Goal: Check status: Check status

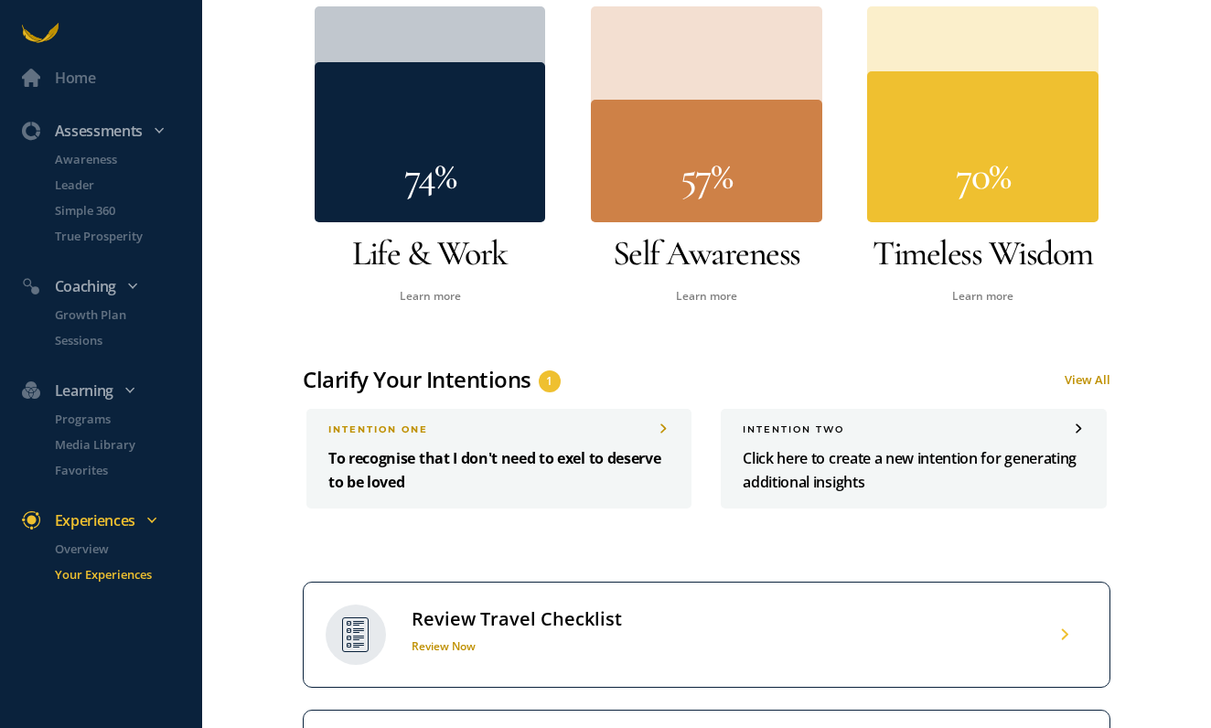
scroll to position [714, 0]
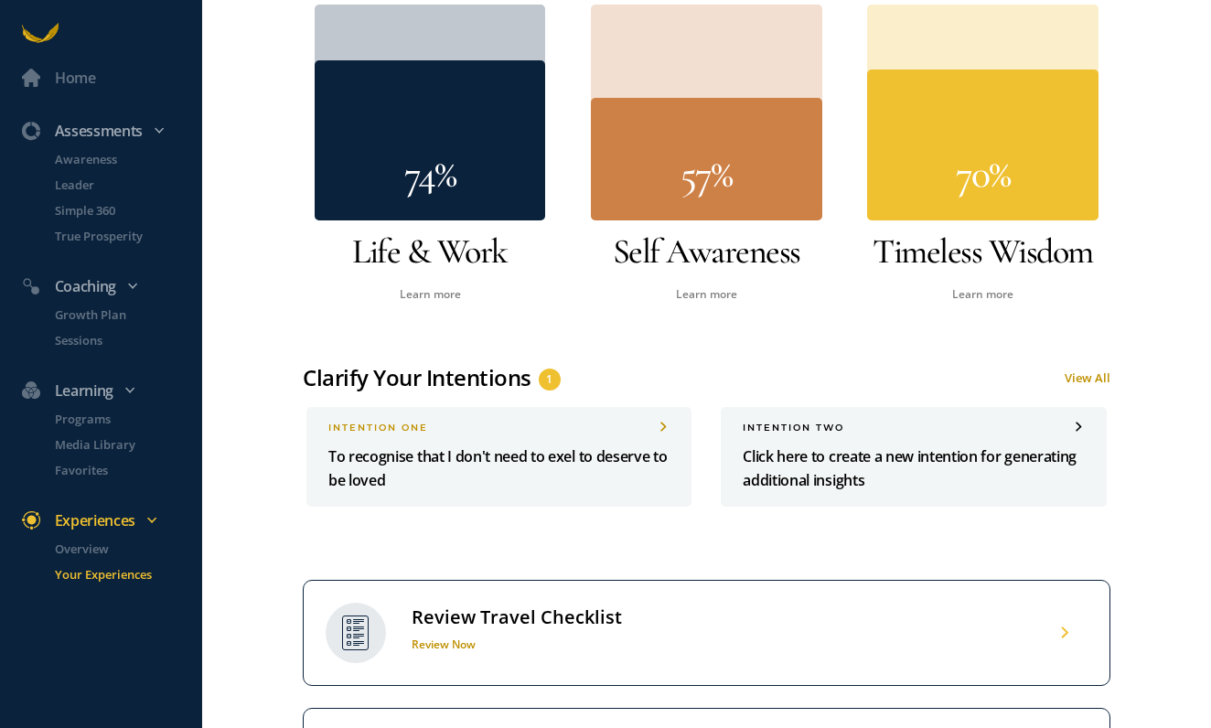
click at [575, 623] on div "Review Travel Checklist" at bounding box center [517, 617] width 210 height 24
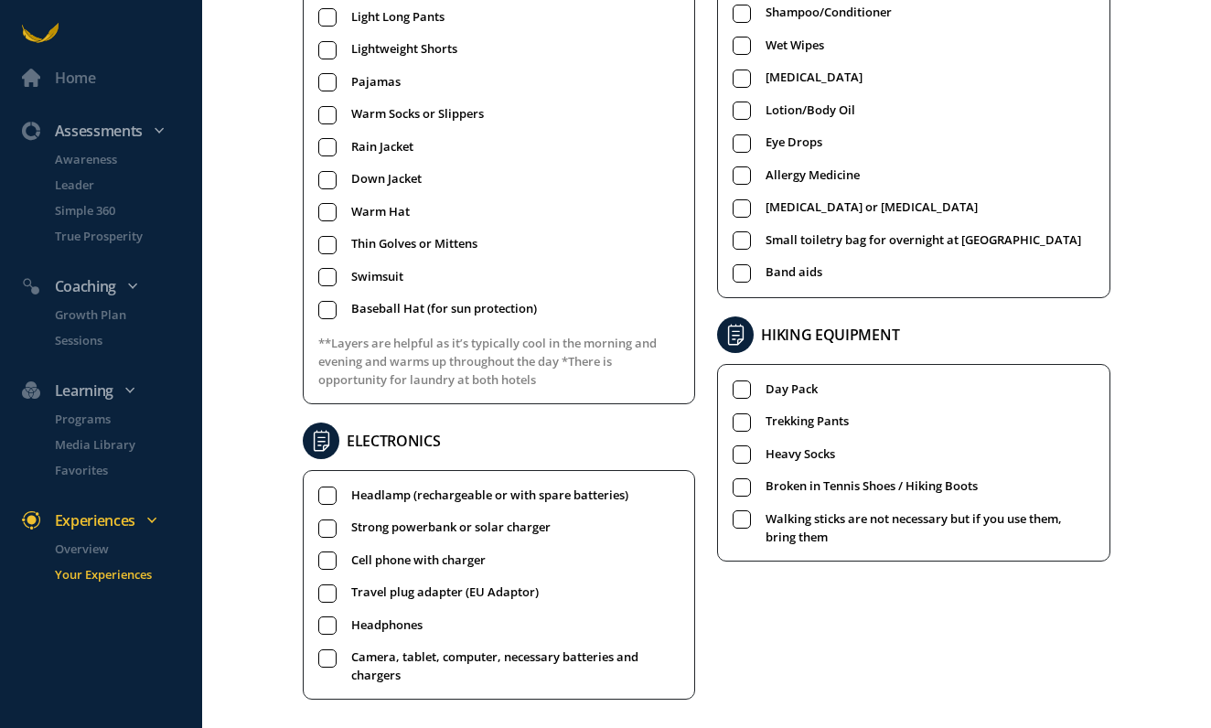
scroll to position [751, 0]
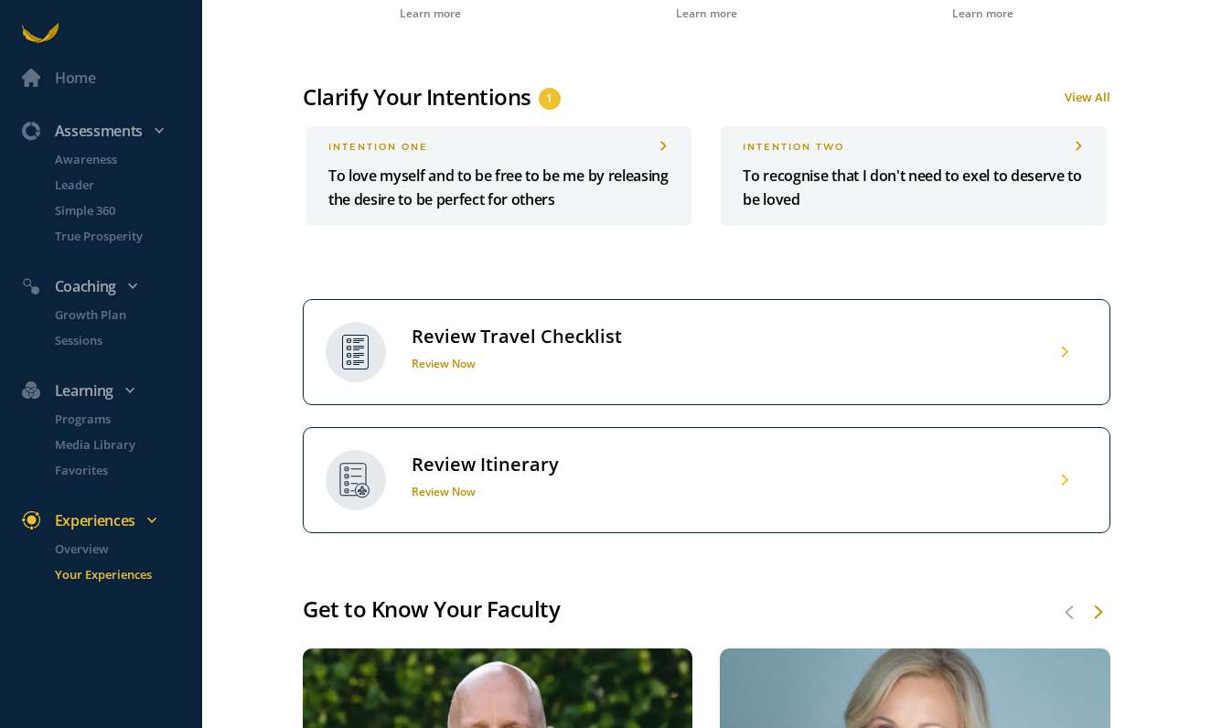
scroll to position [1023, 0]
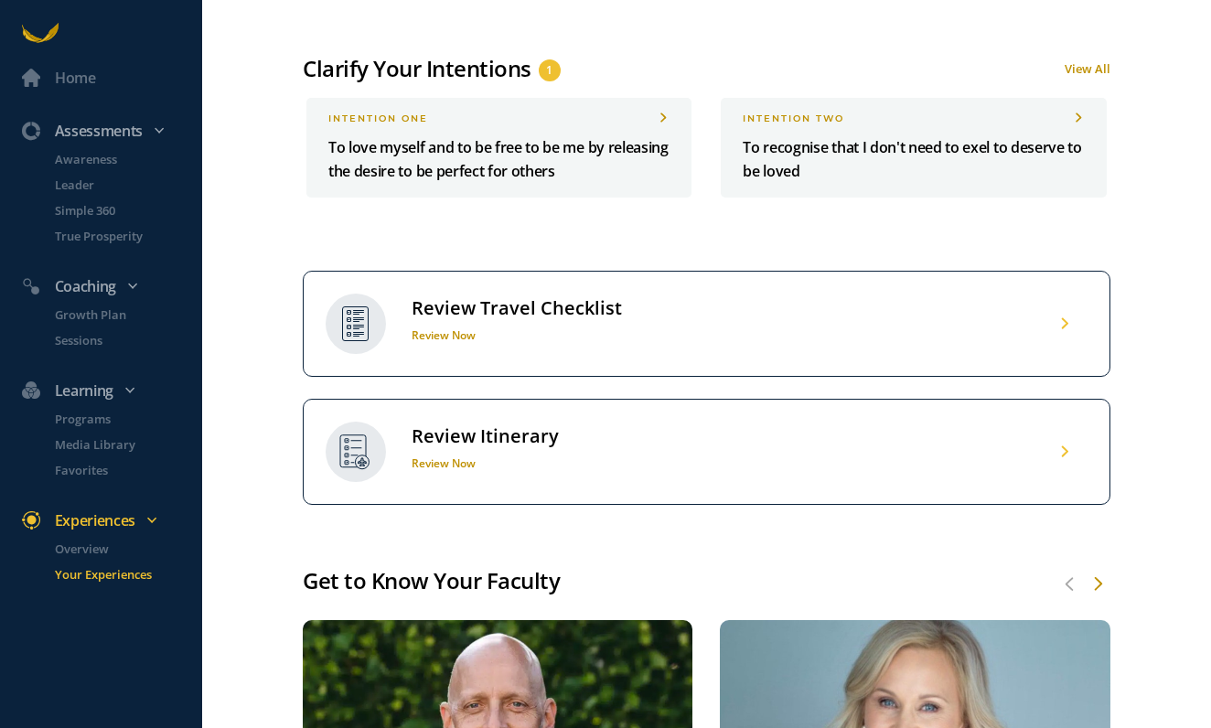
click at [478, 436] on div "Review Itinerary" at bounding box center [485, 436] width 147 height 24
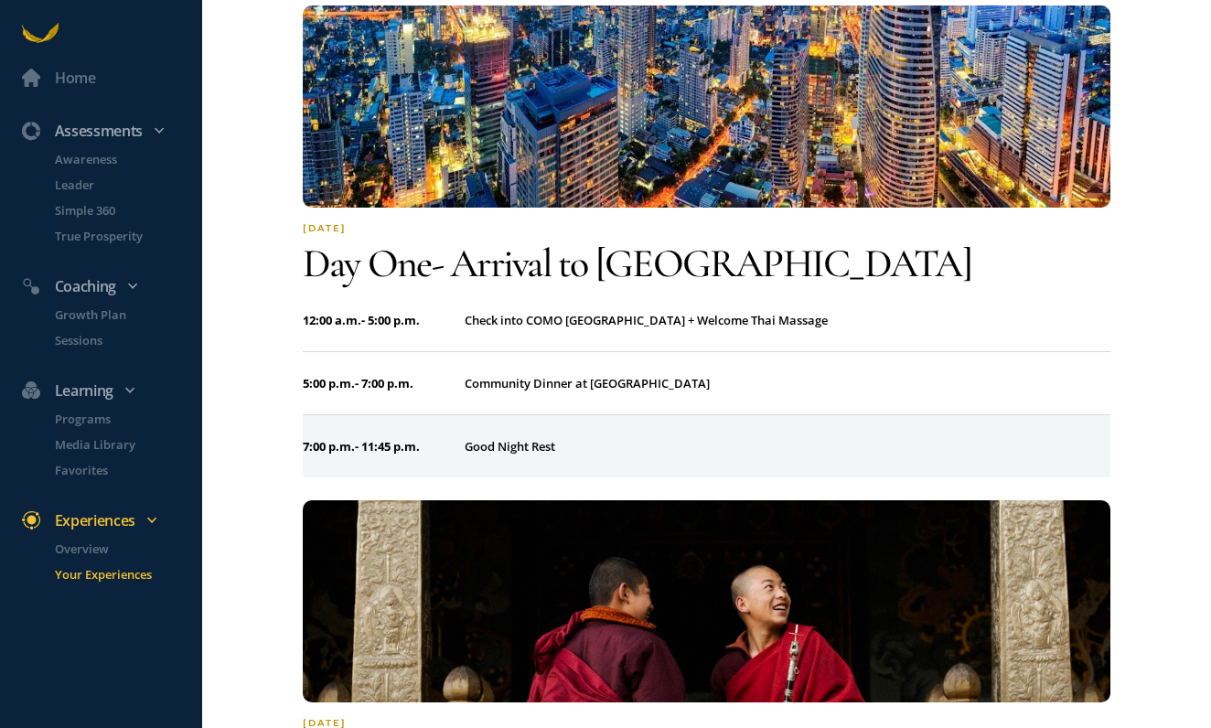
scroll to position [154, 0]
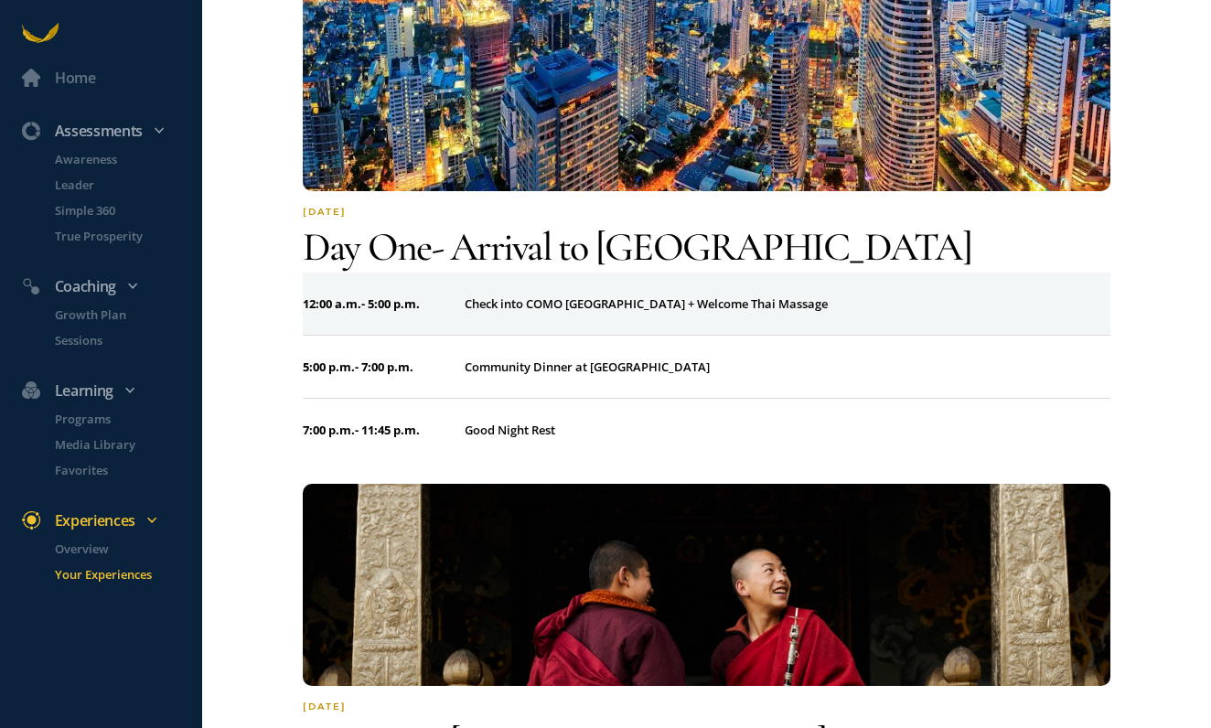
click at [540, 304] on div "Check into COMO [GEOGRAPHIC_DATA] + Welcome Thai Massage" at bounding box center [788, 303] width 646 height 18
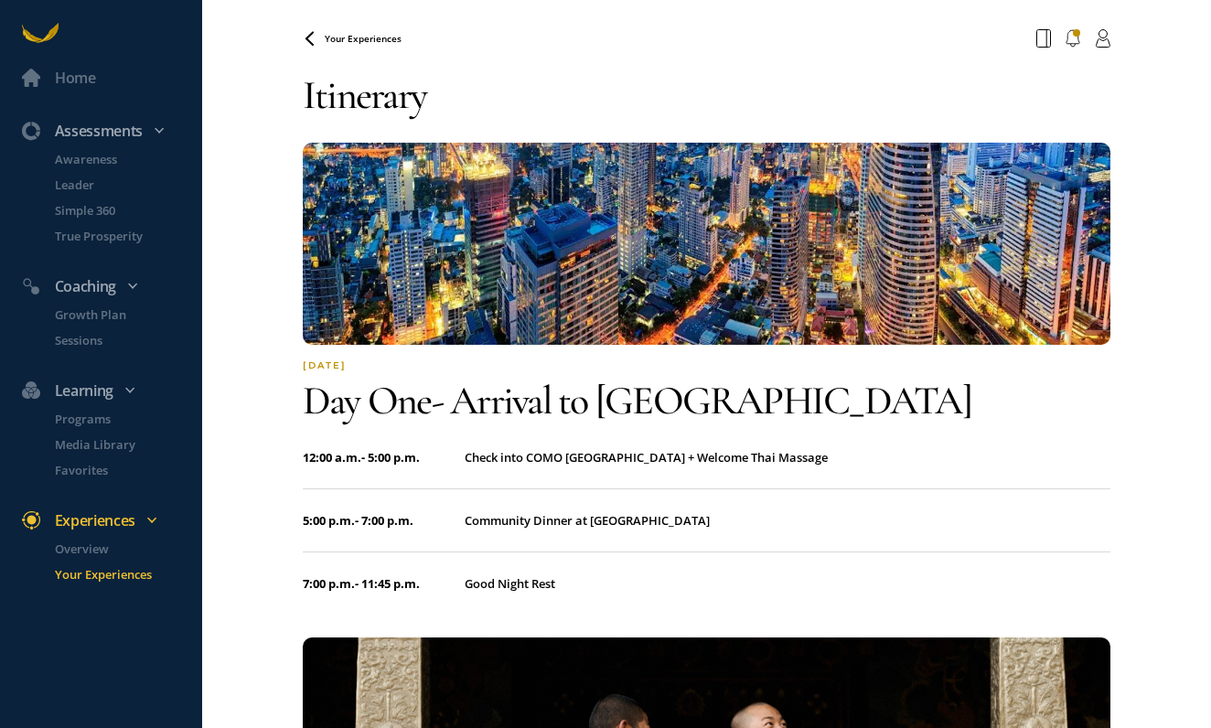
scroll to position [0, 0]
click at [309, 36] on icon at bounding box center [309, 37] width 7 height 12
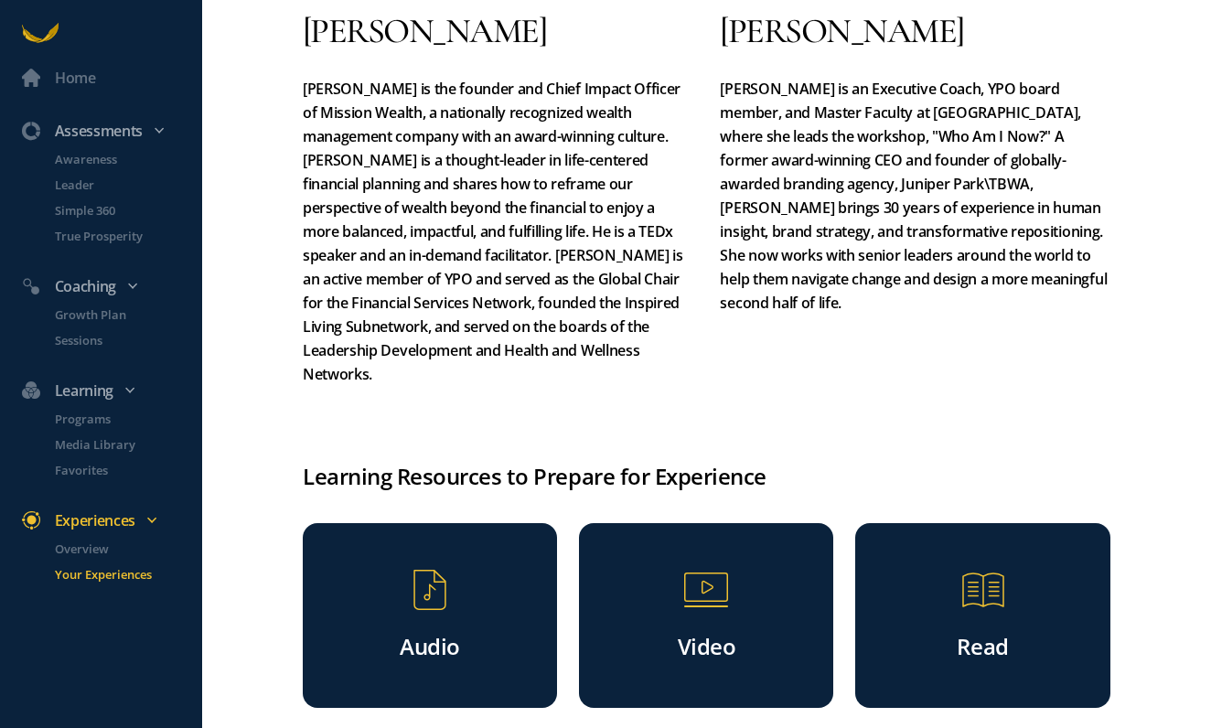
click at [987, 573] on icon at bounding box center [983, 589] width 55 height 55
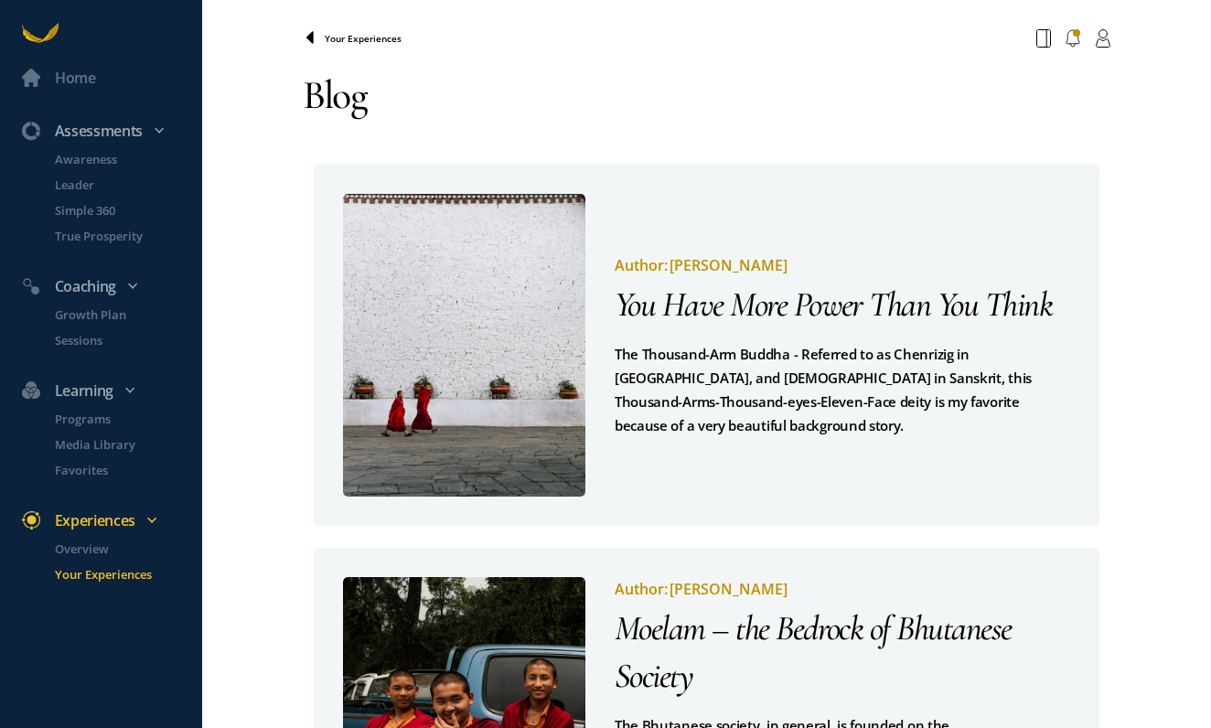
click at [311, 41] on icon at bounding box center [309, 37] width 7 height 12
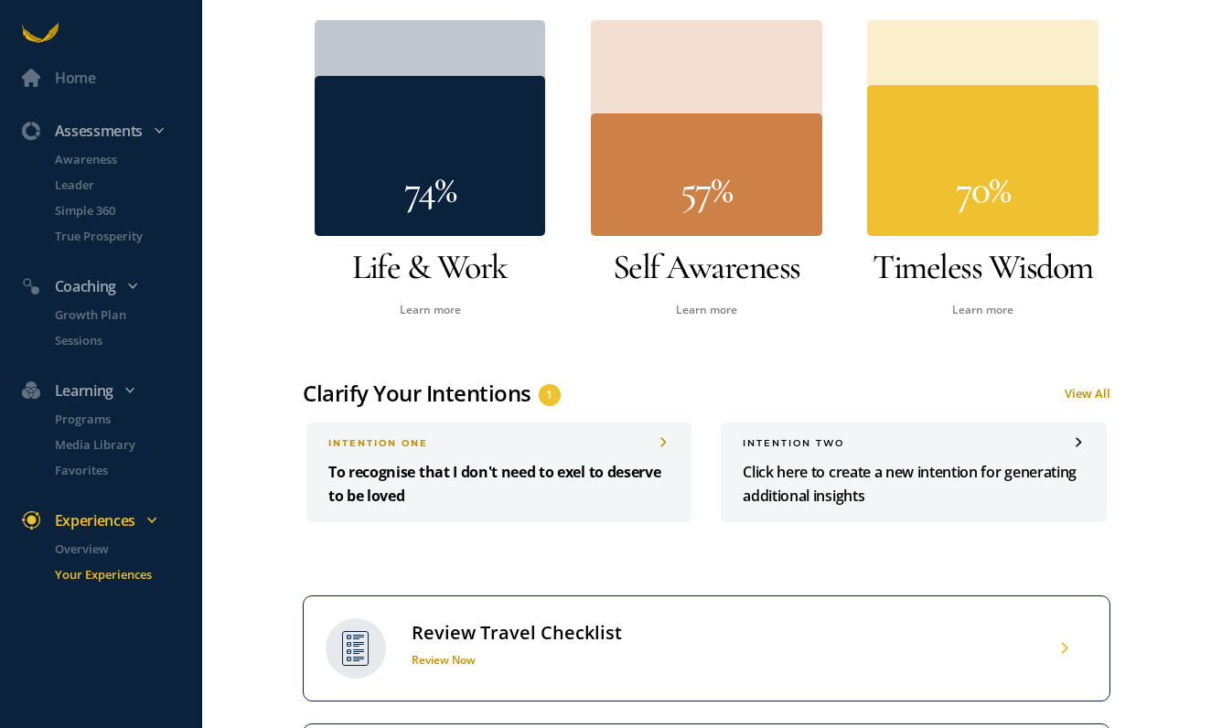
scroll to position [702, 0]
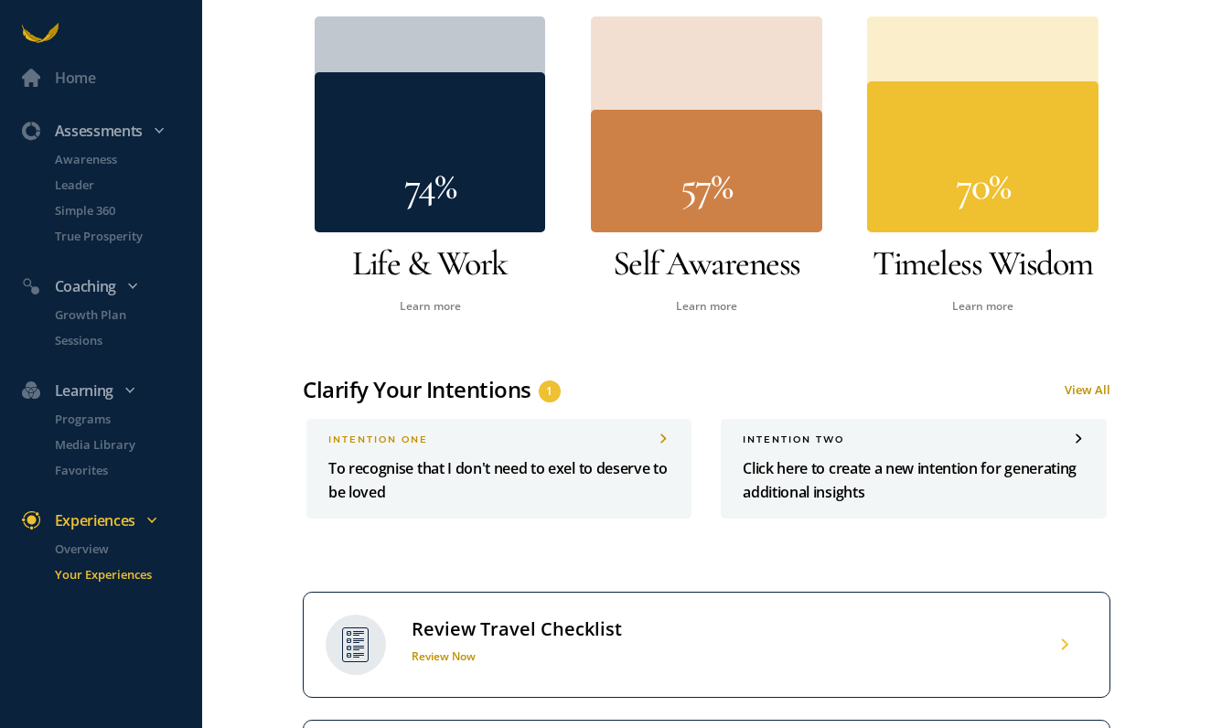
click at [1101, 387] on link "View All" at bounding box center [1087, 389] width 46 height 16
